Goal: Transaction & Acquisition: Purchase product/service

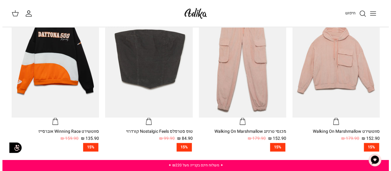
scroll to position [299, 0]
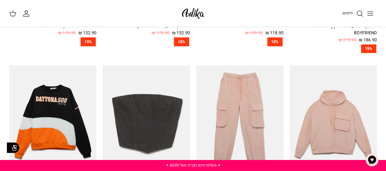
click at [369, 15] on icon "Toggle menu" at bounding box center [370, 13] width 7 height 7
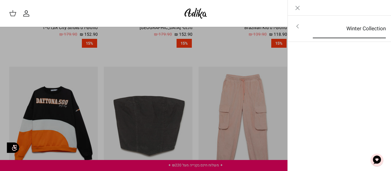
click at [358, 28] on link "Winter Collection" at bounding box center [349, 28] width 84 height 19
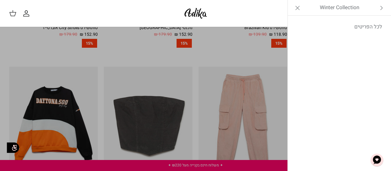
click at [358, 28] on link "לכל הפריטים" at bounding box center [339, 26] width 97 height 15
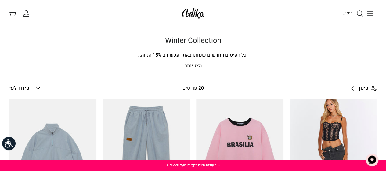
click at [368, 12] on line "Toggle menu" at bounding box center [369, 12] width 5 height 0
